Goal: Information Seeking & Learning: Learn about a topic

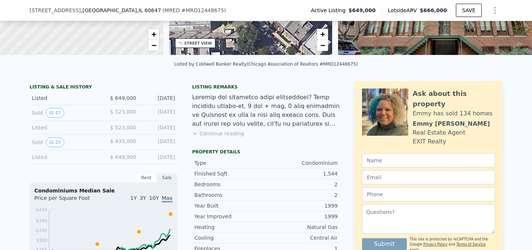
scroll to position [125, 0]
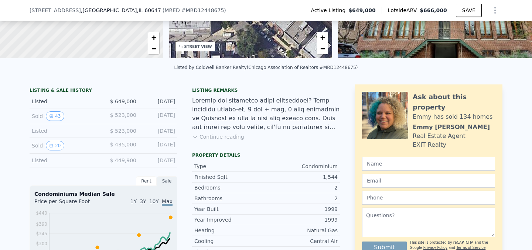
click at [146, 181] on div "Rent" at bounding box center [146, 182] width 21 height 10
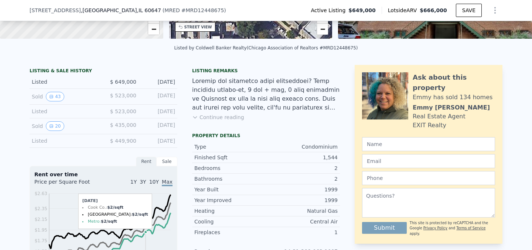
scroll to position [143, 0]
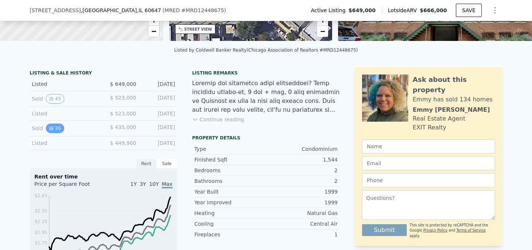
click at [57, 130] on button "20" at bounding box center [55, 129] width 18 height 10
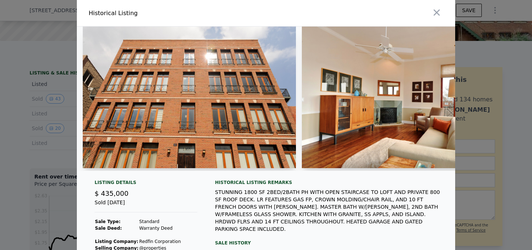
click at [171, 117] on img at bounding box center [189, 98] width 213 height 142
click at [324, 101] on img at bounding box center [408, 98] width 213 height 142
click at [250, 108] on img at bounding box center [189, 98] width 213 height 142
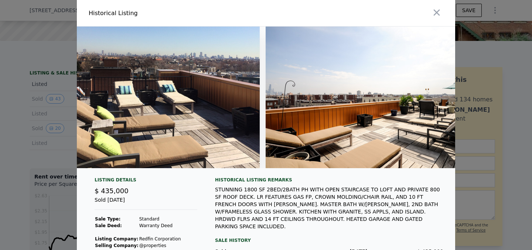
scroll to position [0, 4046]
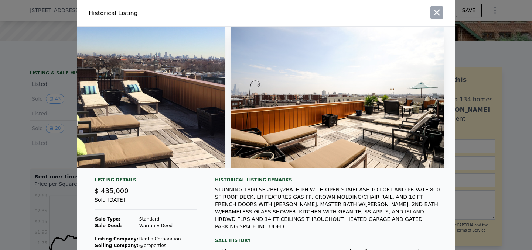
click at [437, 13] on icon "button" at bounding box center [437, 13] width 6 height 6
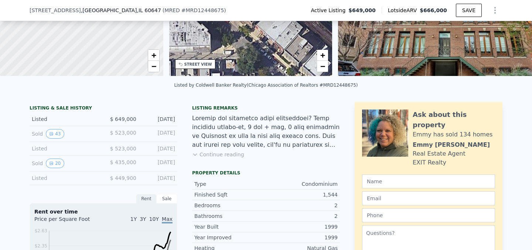
scroll to position [106, 0]
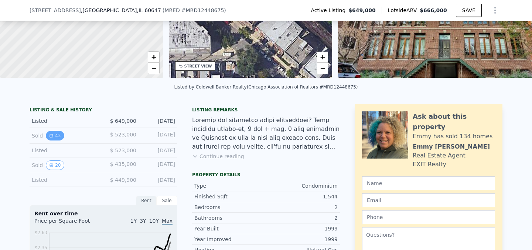
click at [52, 134] on icon "View historical data" at bounding box center [51, 136] width 4 height 4
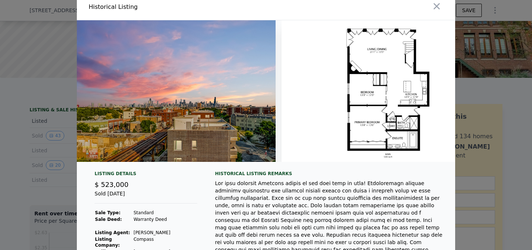
scroll to position [0, 8601]
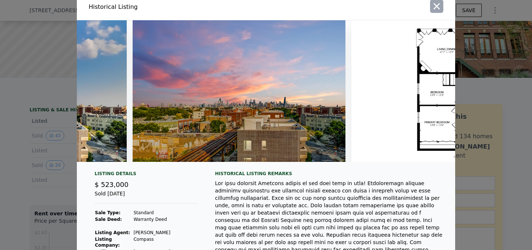
click at [438, 6] on icon "button" at bounding box center [436, 6] width 10 height 10
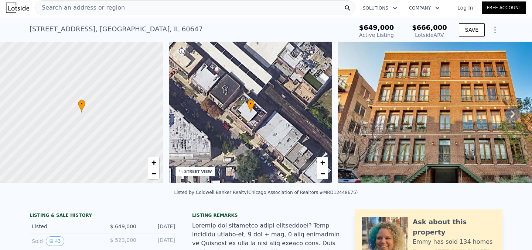
scroll to position [0, 0]
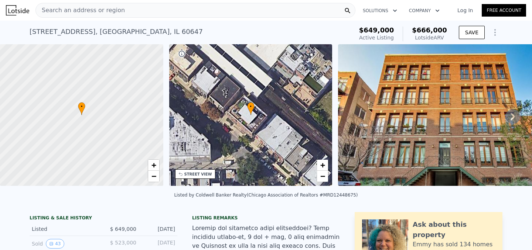
click at [111, 8] on span "Search an address or region" at bounding box center [80, 10] width 89 height 9
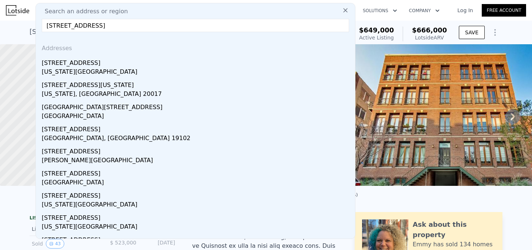
click at [77, 27] on input "[STREET_ADDRESS]" at bounding box center [195, 25] width 307 height 13
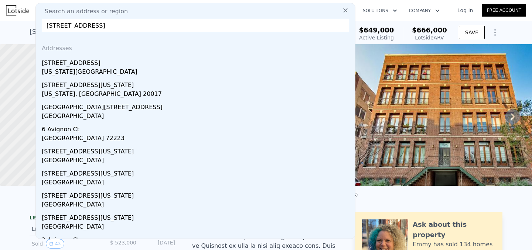
click at [57, 25] on input "[STREET_ADDRESS]" at bounding box center [195, 25] width 307 height 13
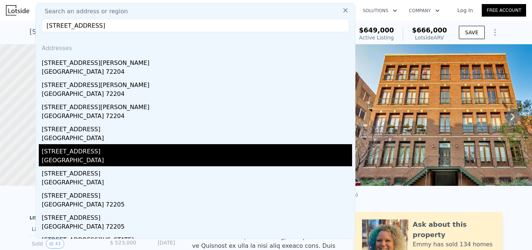
type input "[STREET_ADDRESS]"
click at [71, 156] on div "[STREET_ADDRESS]" at bounding box center [197, 150] width 310 height 12
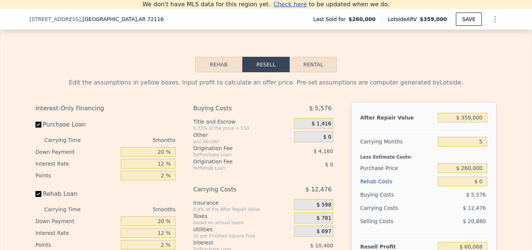
scroll to position [89, 0]
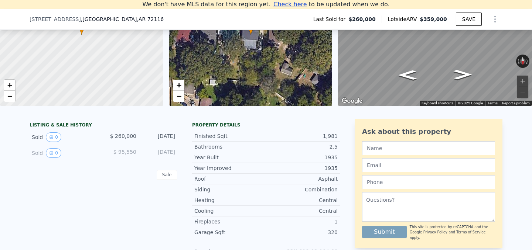
click at [40, 152] on div "Sold 0" at bounding box center [65, 153] width 66 height 10
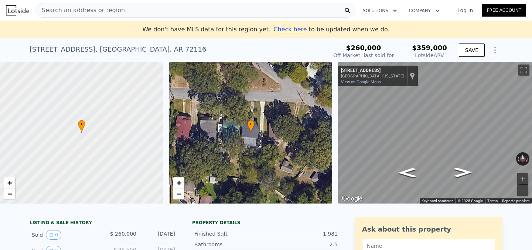
scroll to position [1, 0]
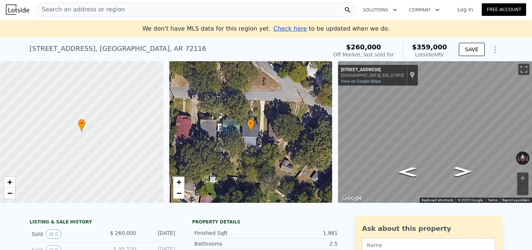
type input "2"
type input "3"
type input "1.5"
type input "2"
type input "1125"
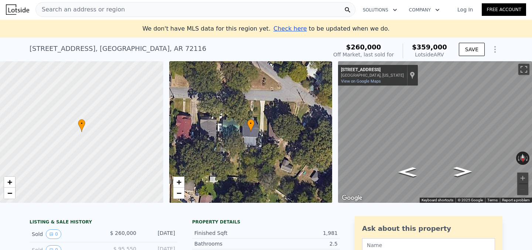
type input "1700"
type input "58735"
type input "$ 666,000"
type input "4"
type input "-$ 59,102"
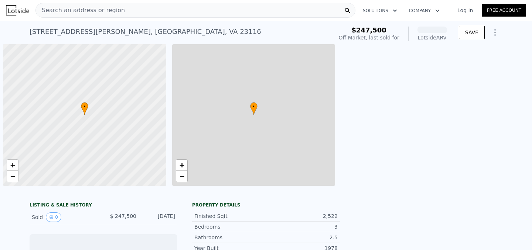
scroll to position [0, 3]
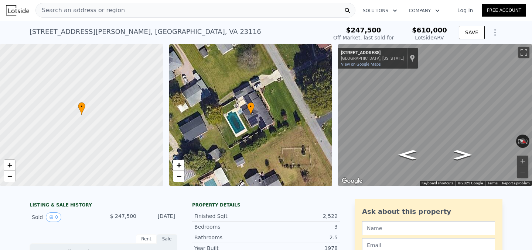
click at [86, 13] on span "Search an address or region" at bounding box center [80, 10] width 89 height 9
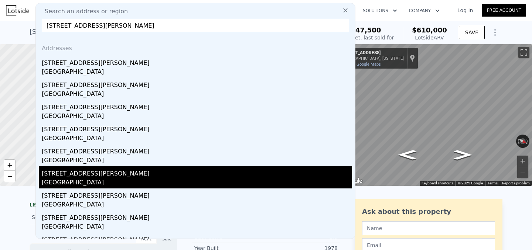
type input "84 rainey st, austin, tx"
click at [57, 170] on div "85 Rainey St" at bounding box center [197, 173] width 310 height 12
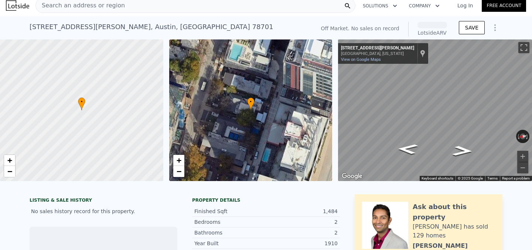
scroll to position [6, 0]
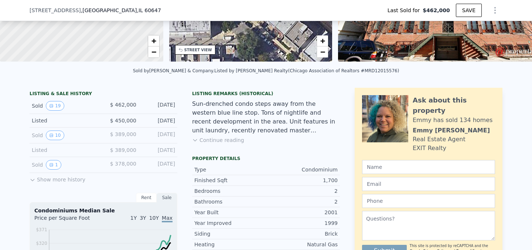
scroll to position [123, 0]
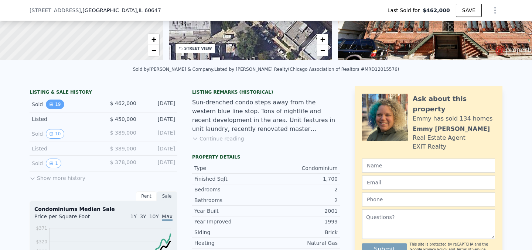
click at [55, 104] on button "19" at bounding box center [55, 105] width 18 height 10
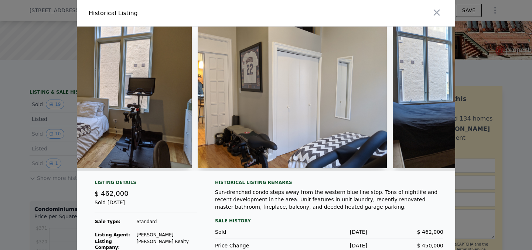
scroll to position [0, 2058]
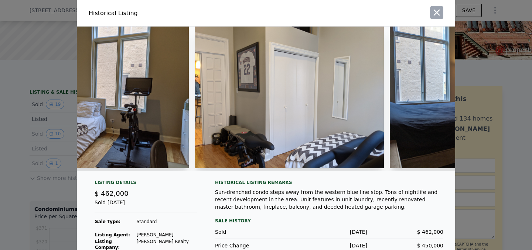
click at [435, 13] on icon "button" at bounding box center [436, 12] width 10 height 10
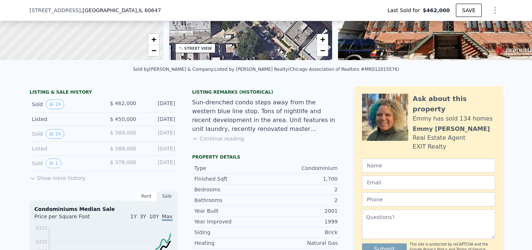
click at [40, 163] on div "Sold 1" at bounding box center [65, 164] width 66 height 10
click at [52, 163] on icon "View historical data" at bounding box center [51, 163] width 3 height 3
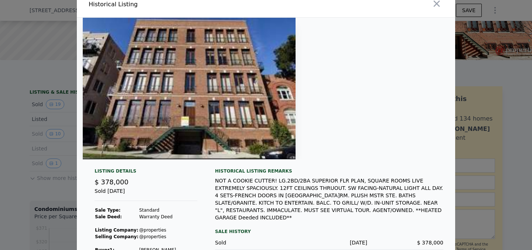
scroll to position [0, 0]
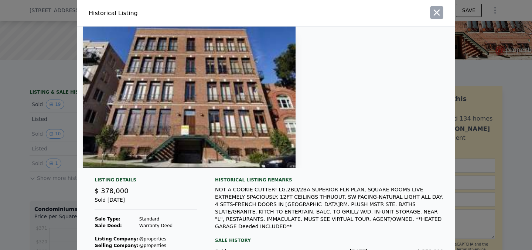
click at [439, 12] on icon "button" at bounding box center [436, 12] width 10 height 10
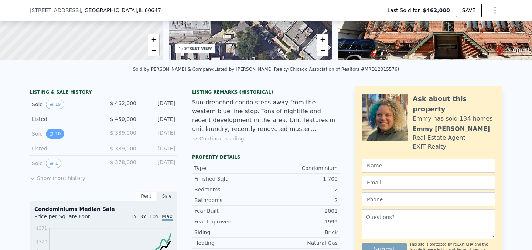
click at [48, 130] on button "10" at bounding box center [55, 134] width 18 height 10
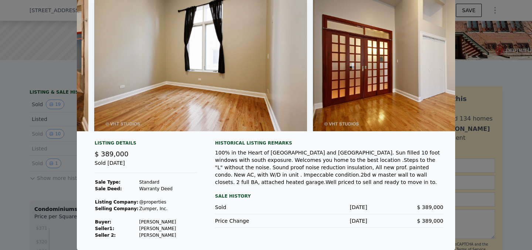
scroll to position [0, 1526]
